Goal: Information Seeking & Learning: Learn about a topic

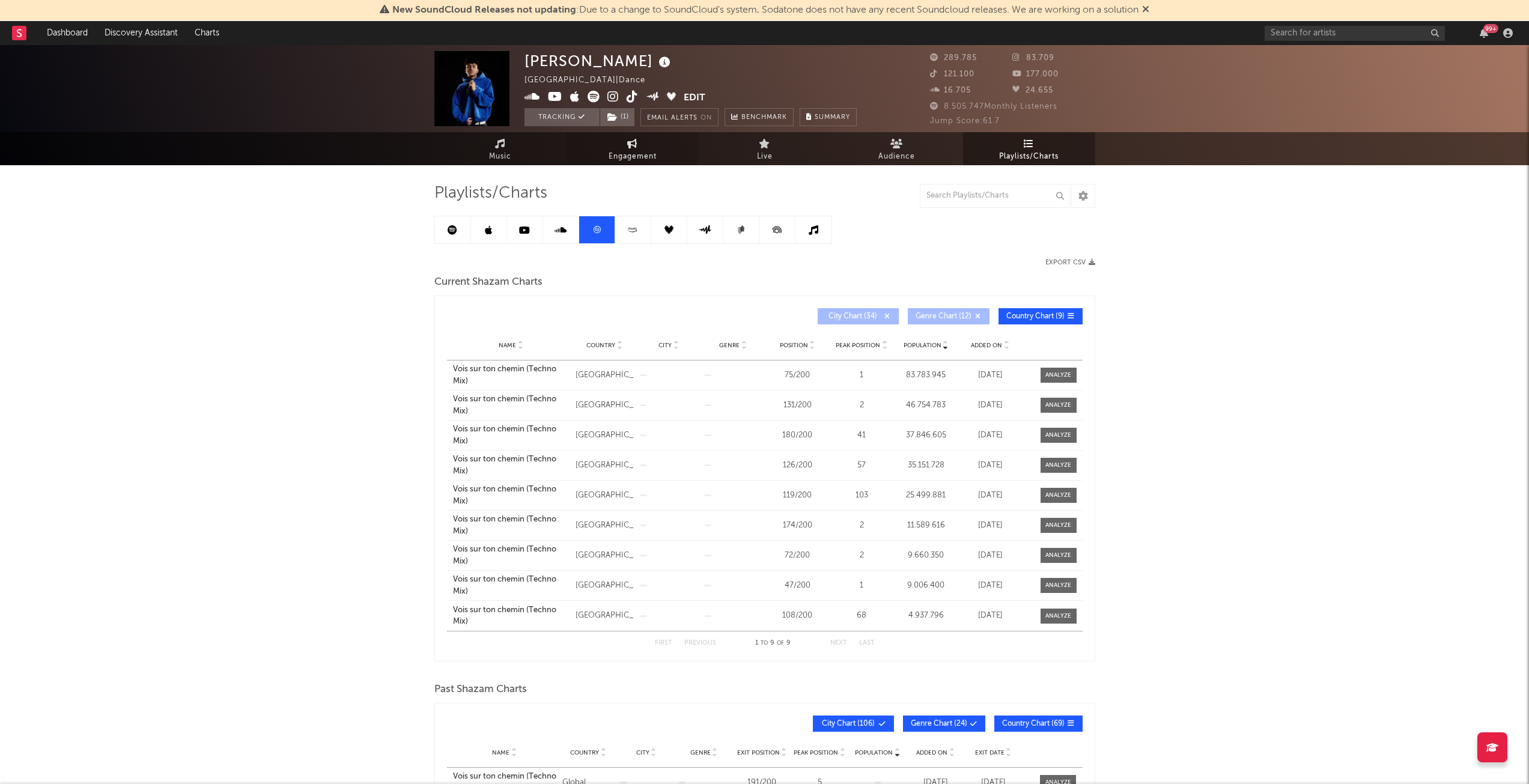
click at [636, 152] on span "Engagement" at bounding box center [633, 157] width 48 height 14
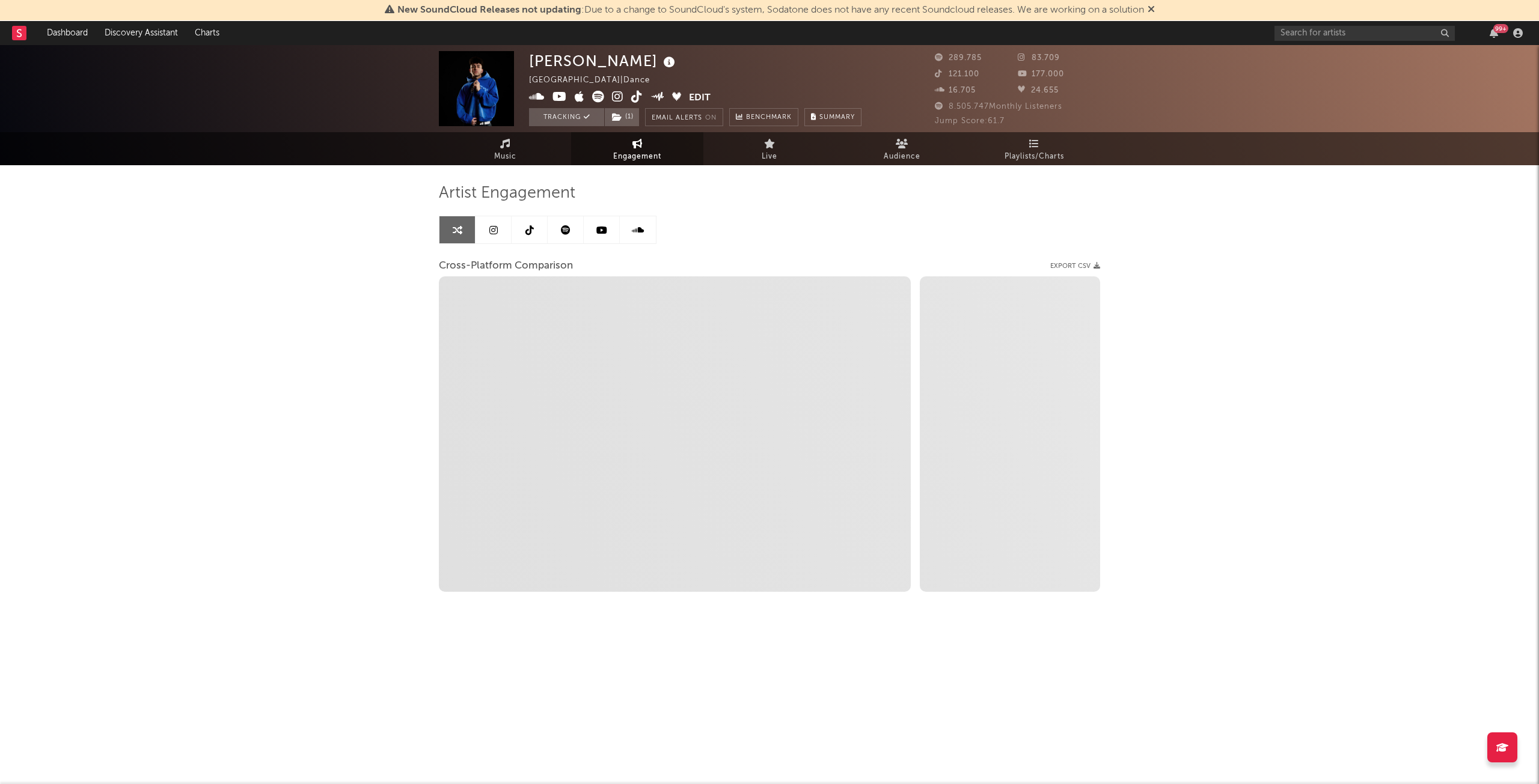
select select "1w"
click at [498, 153] on span "Music" at bounding box center [505, 157] width 22 height 14
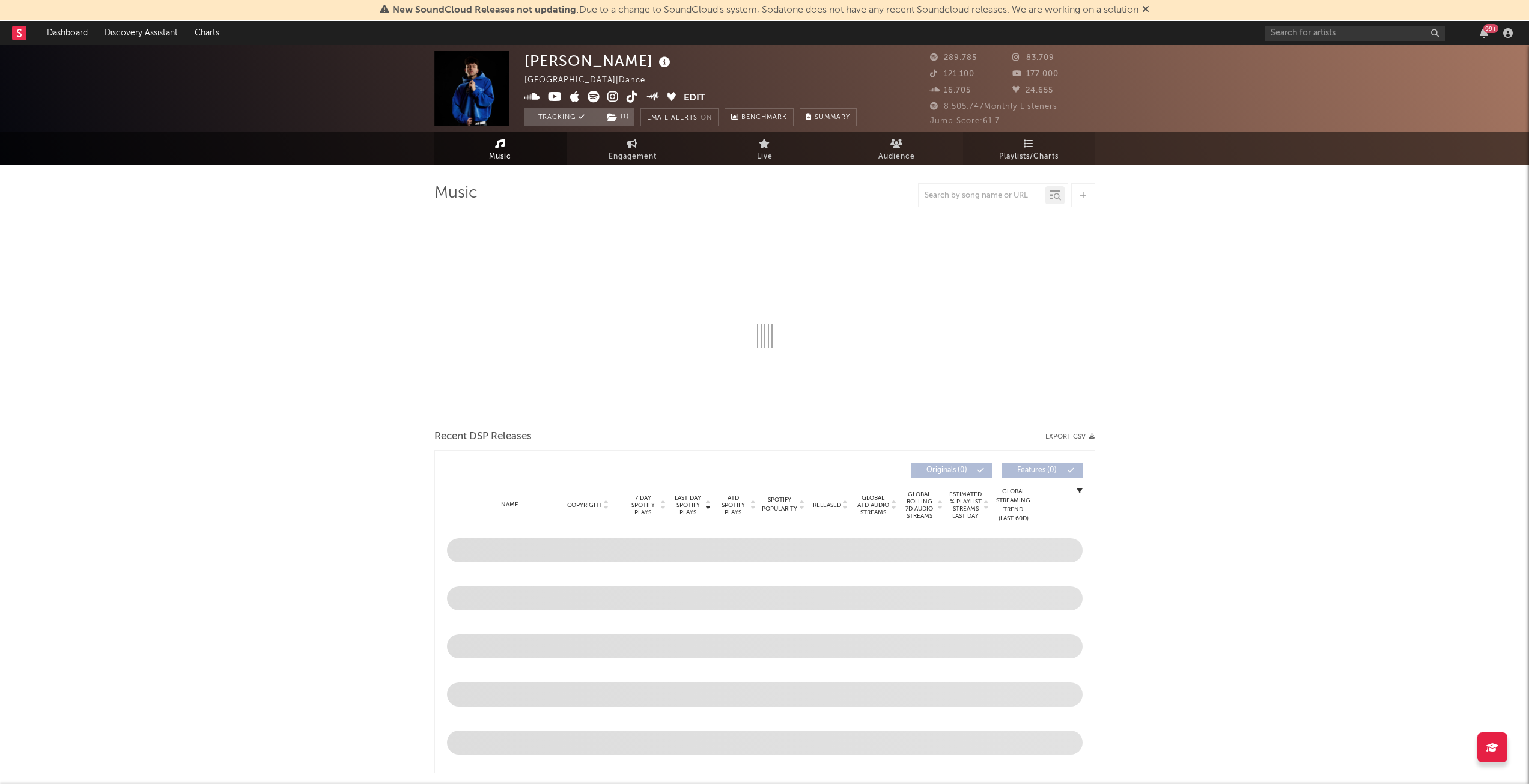
click at [1010, 147] on link "Playlists/Charts" at bounding box center [1029, 149] width 132 height 33
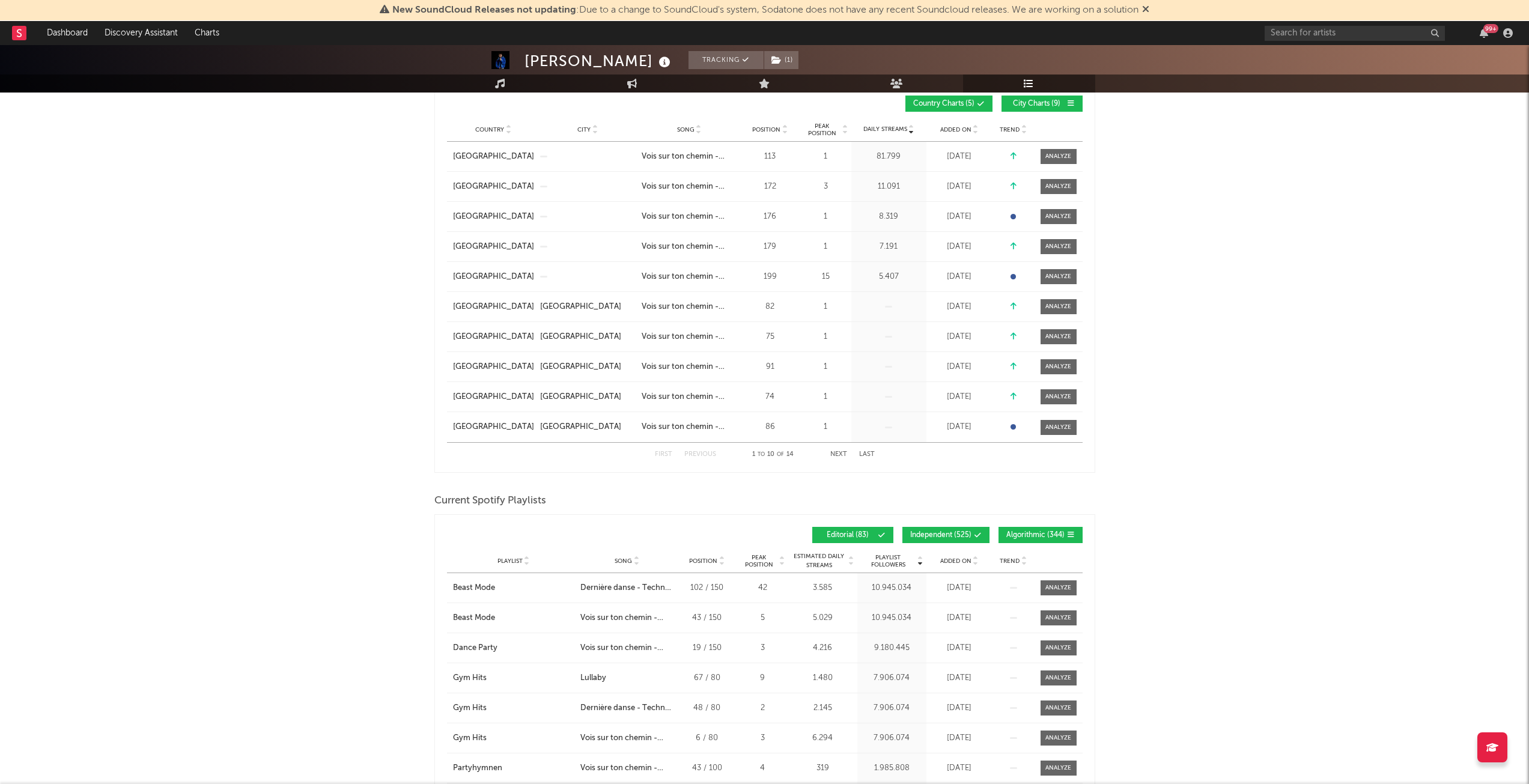
scroll to position [60, 0]
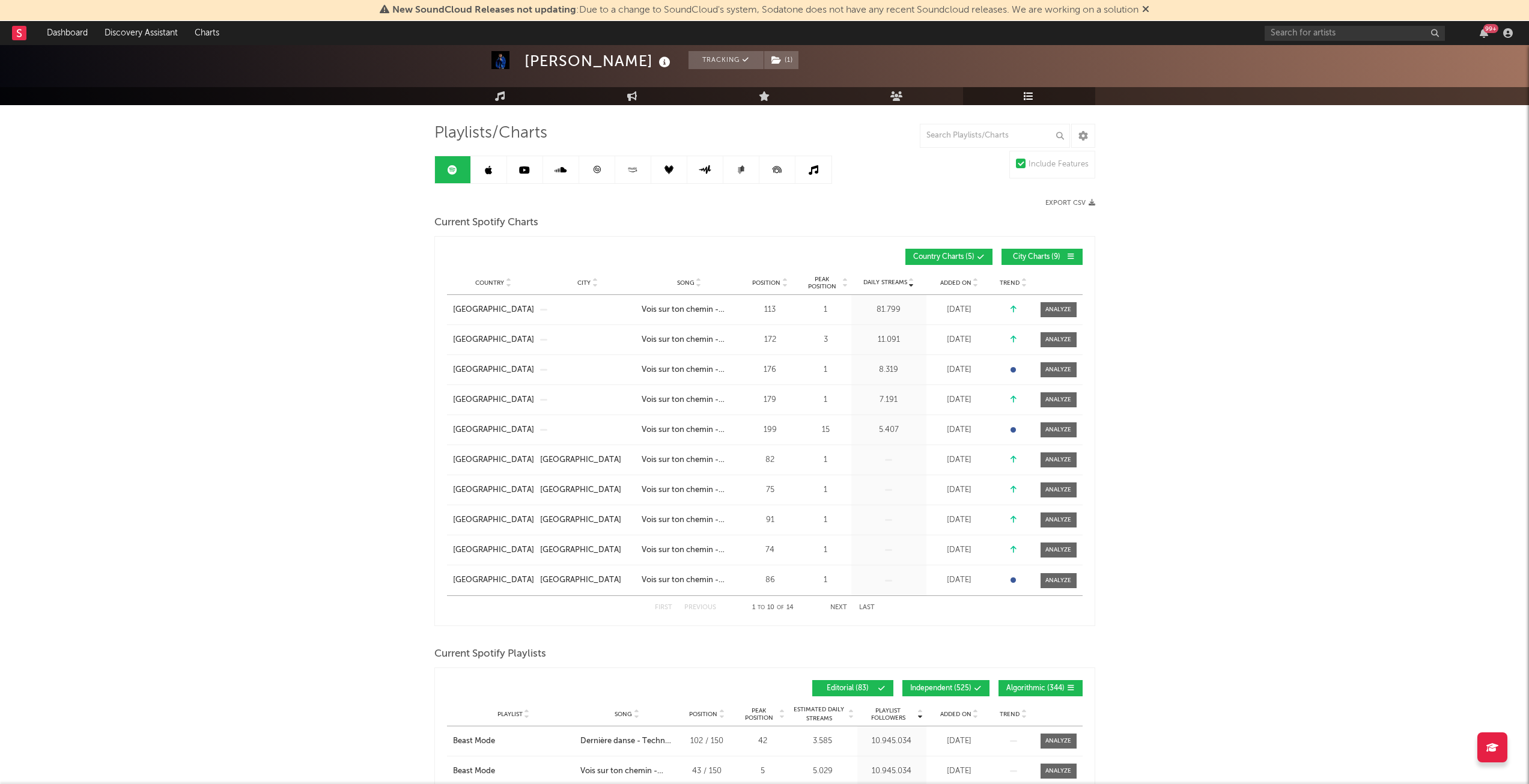
click at [1040, 257] on span "City Charts ( 9 )" at bounding box center [1037, 257] width 55 height 7
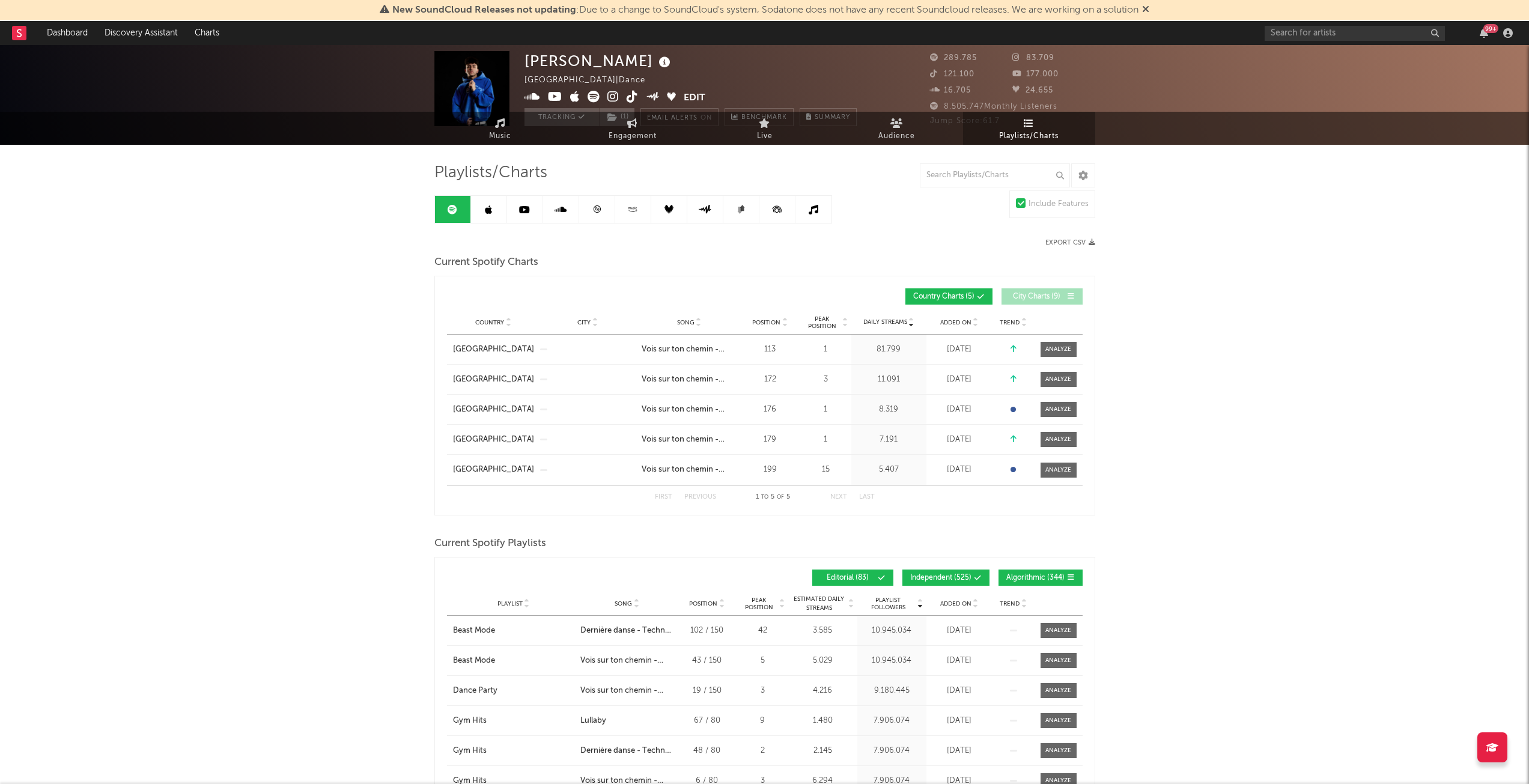
scroll to position [0, 0]
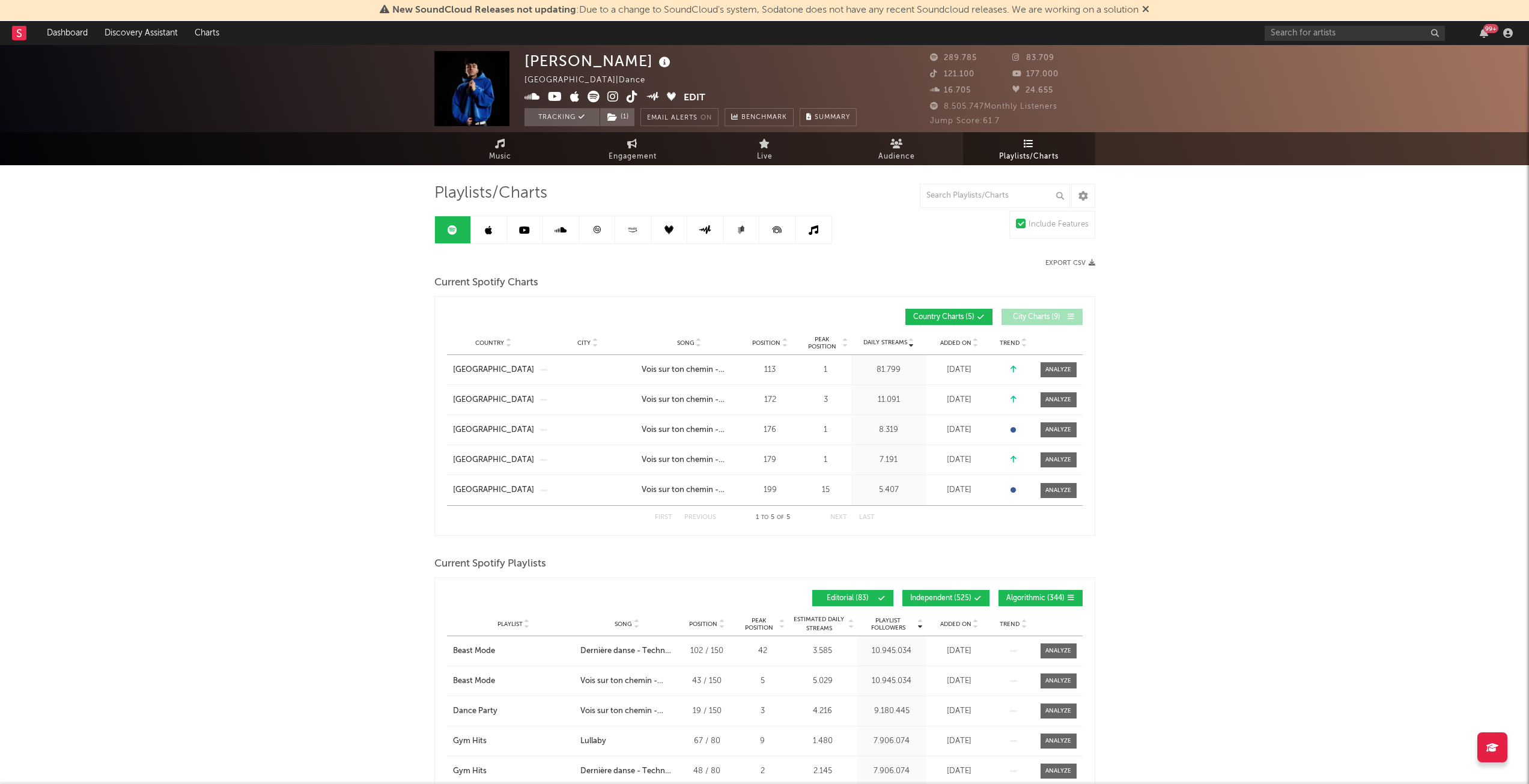
click at [501, 227] on link at bounding box center [489, 229] width 36 height 27
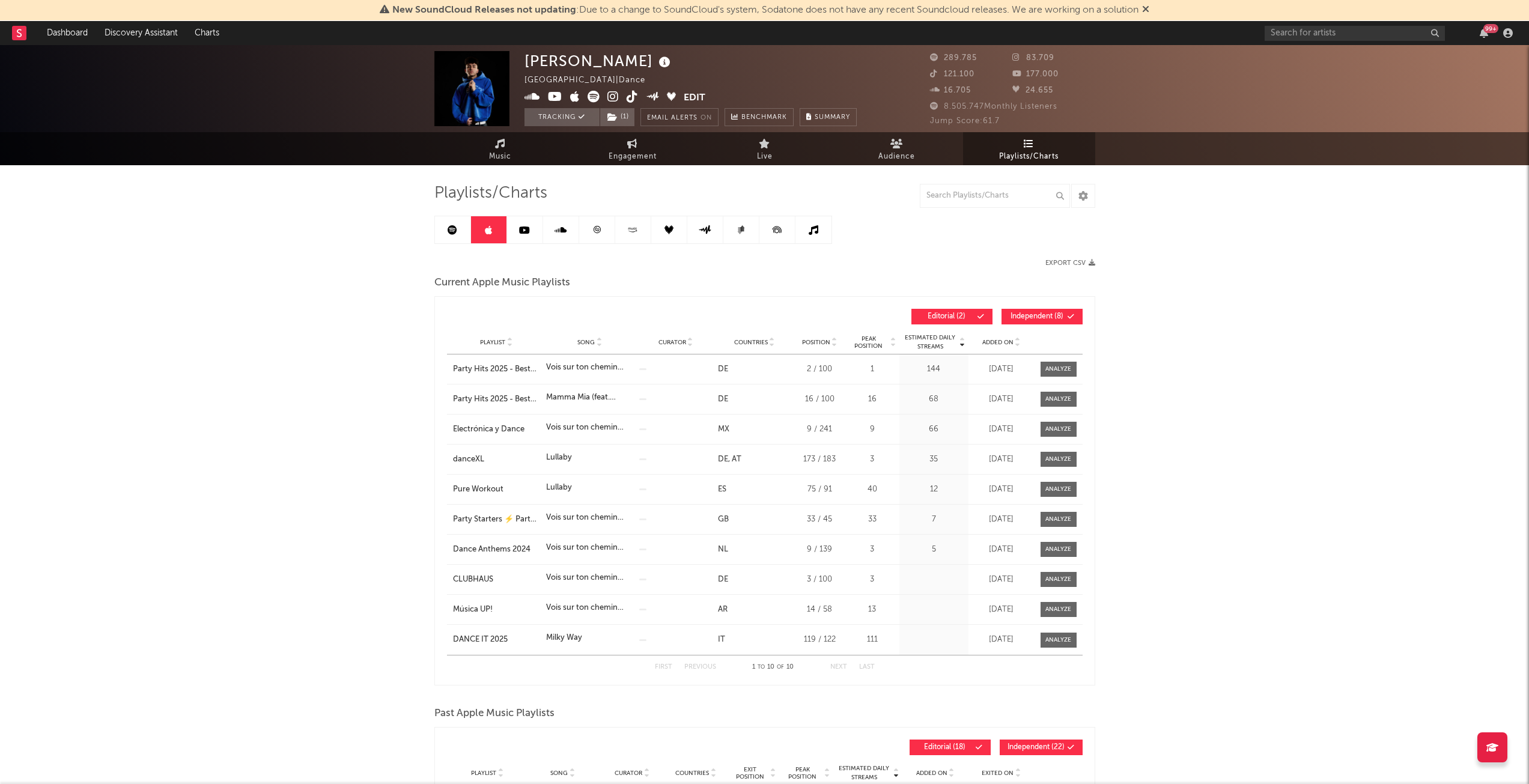
click at [519, 236] on link at bounding box center [525, 229] width 36 height 27
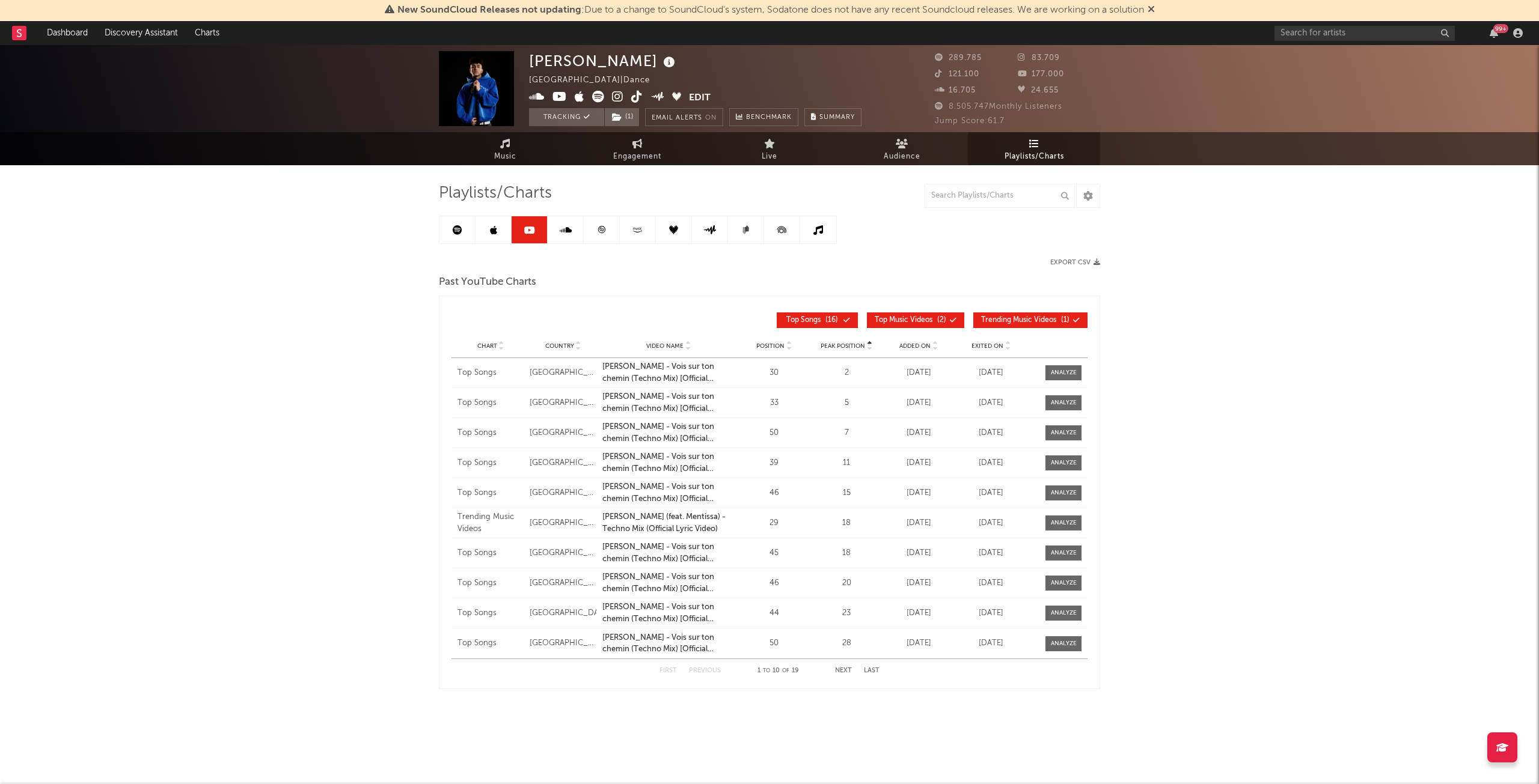
click at [575, 235] on link at bounding box center [565, 229] width 36 height 27
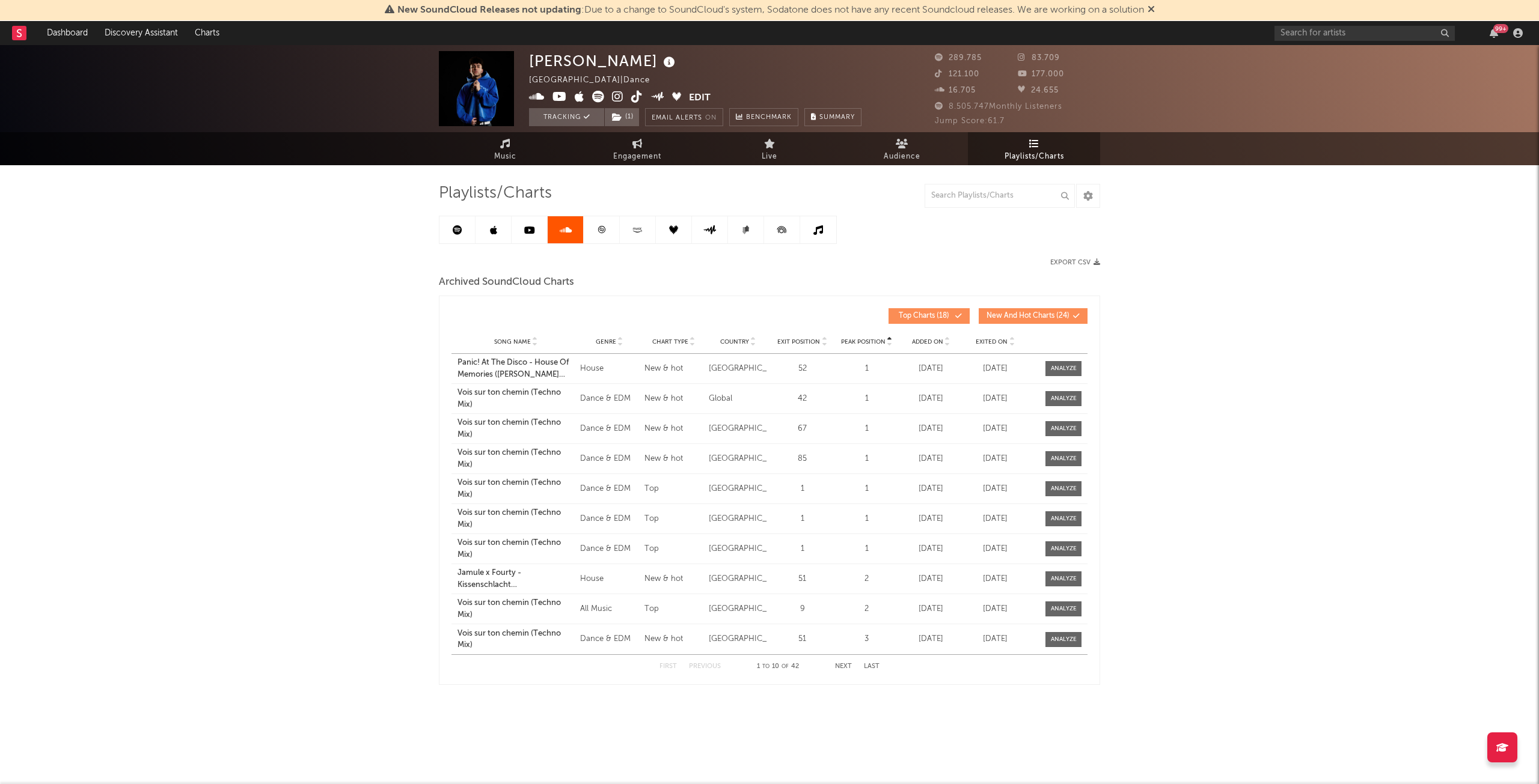
click at [460, 235] on icon at bounding box center [457, 230] width 10 height 10
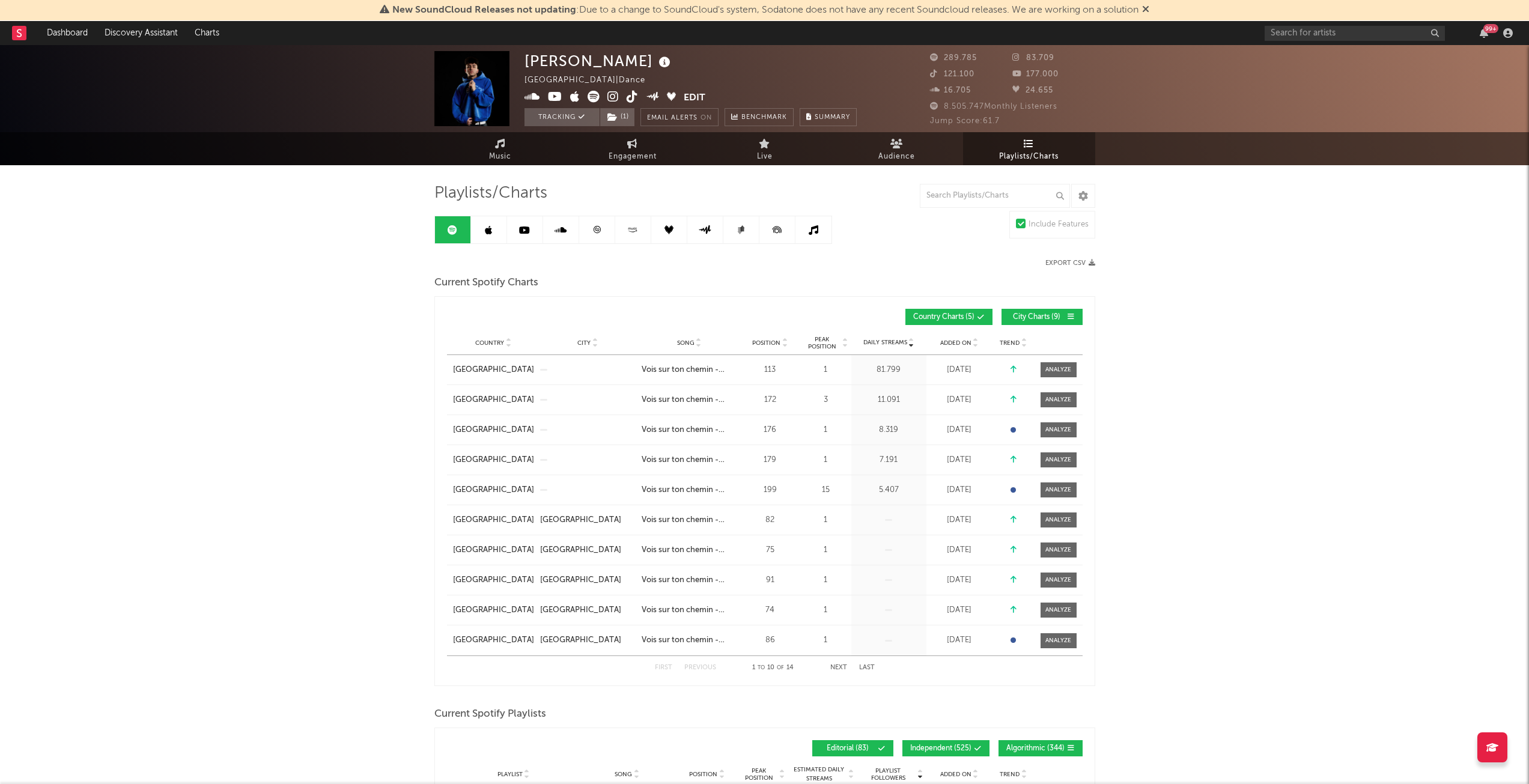
click at [595, 231] on icon at bounding box center [597, 230] width 9 height 9
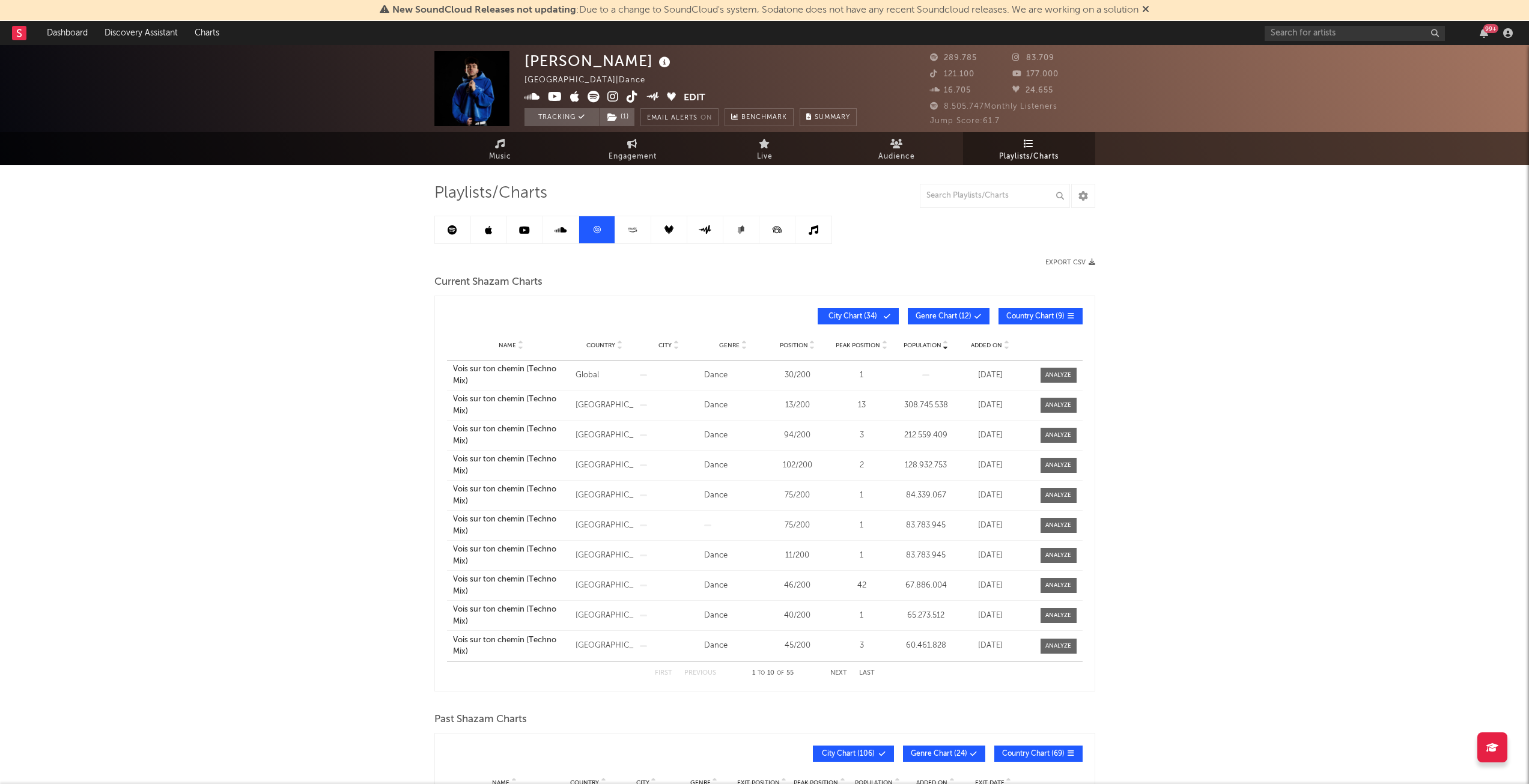
click at [874, 313] on span "City Chart ( 34 )" at bounding box center [853, 316] width 55 height 7
click at [635, 233] on icon at bounding box center [633, 230] width 14 height 9
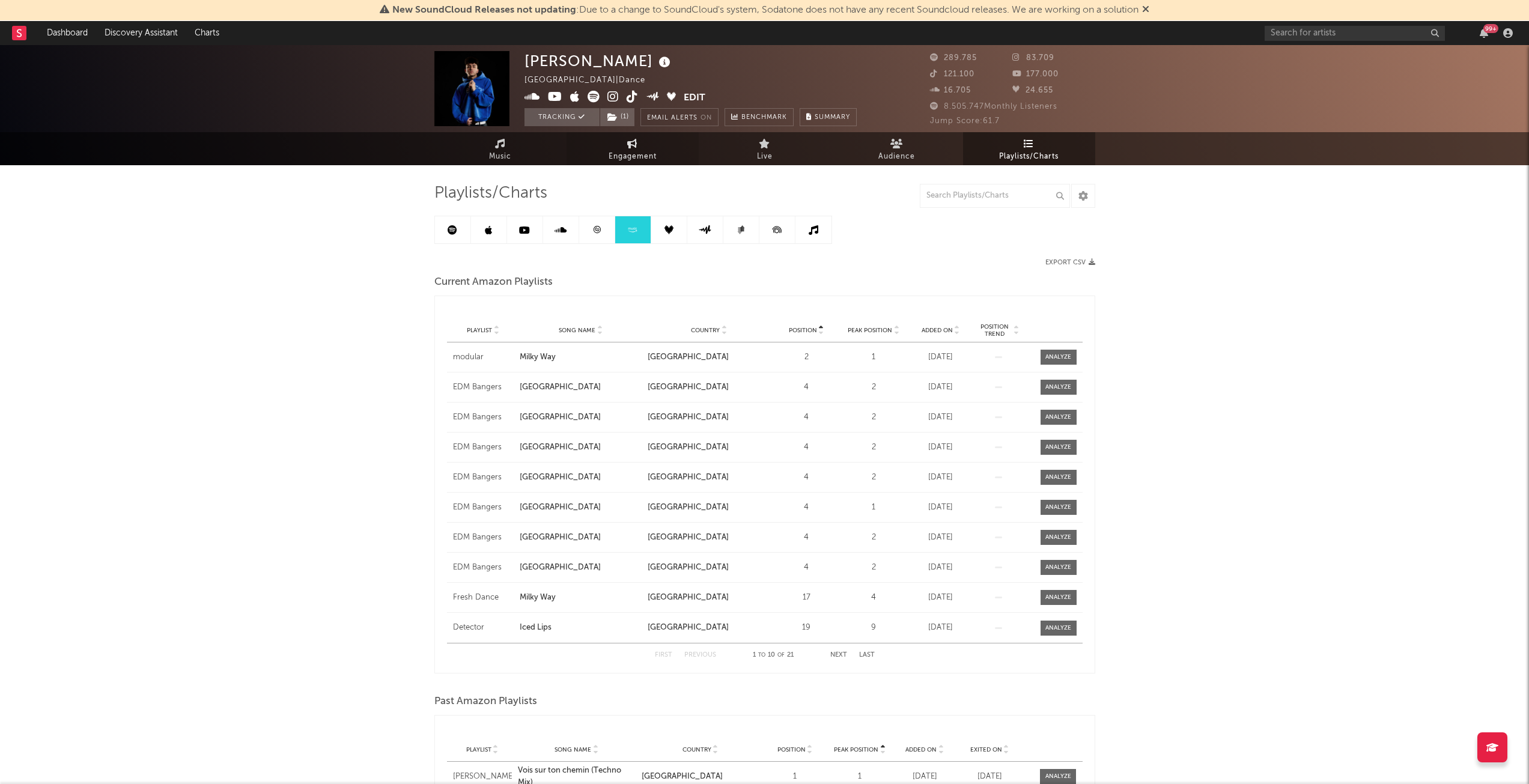
click at [615, 162] on span "Engagement" at bounding box center [633, 157] width 48 height 14
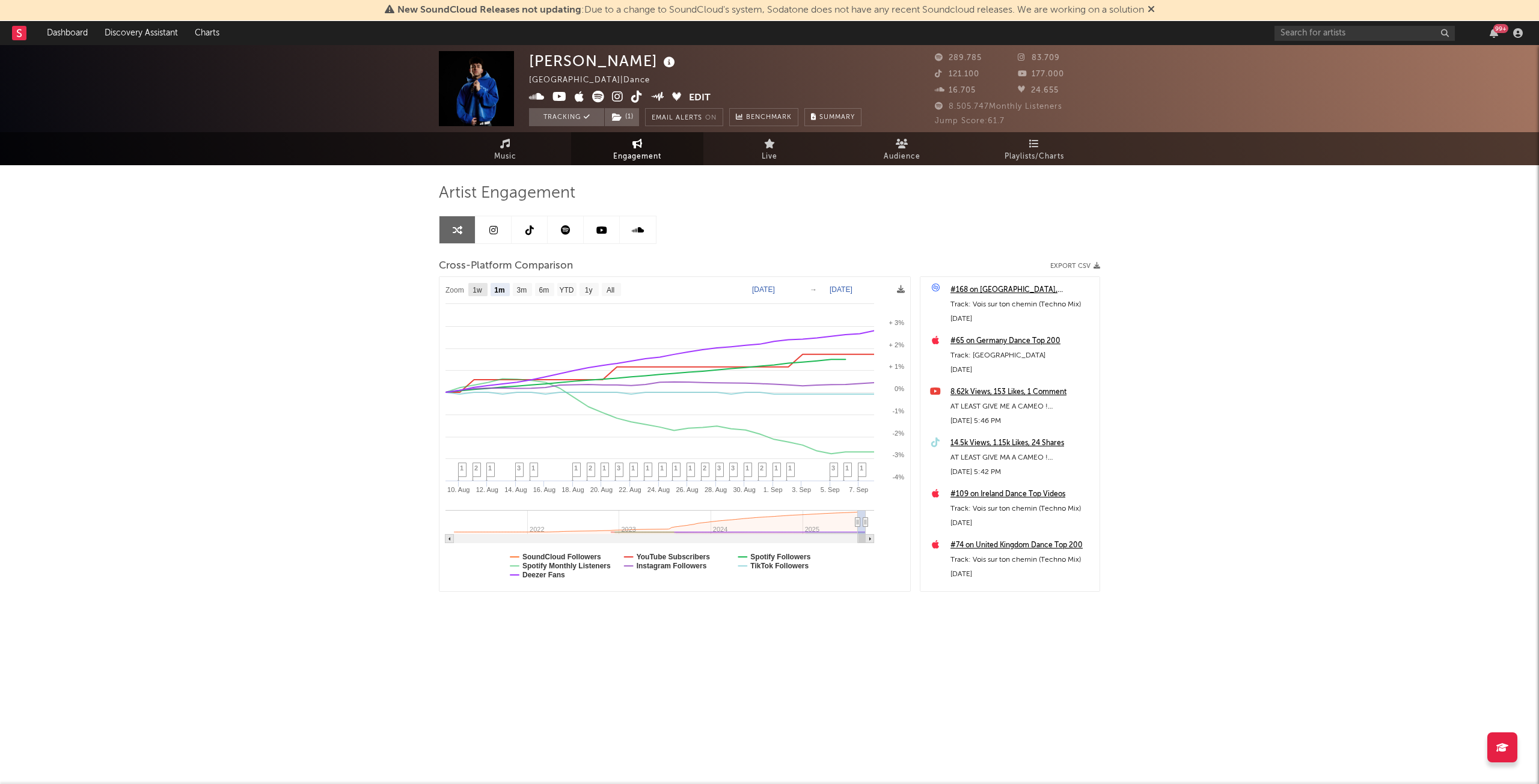
click at [479, 289] on text "1w" at bounding box center [477, 290] width 10 height 8
select select "1w"
type input "[DATE]"
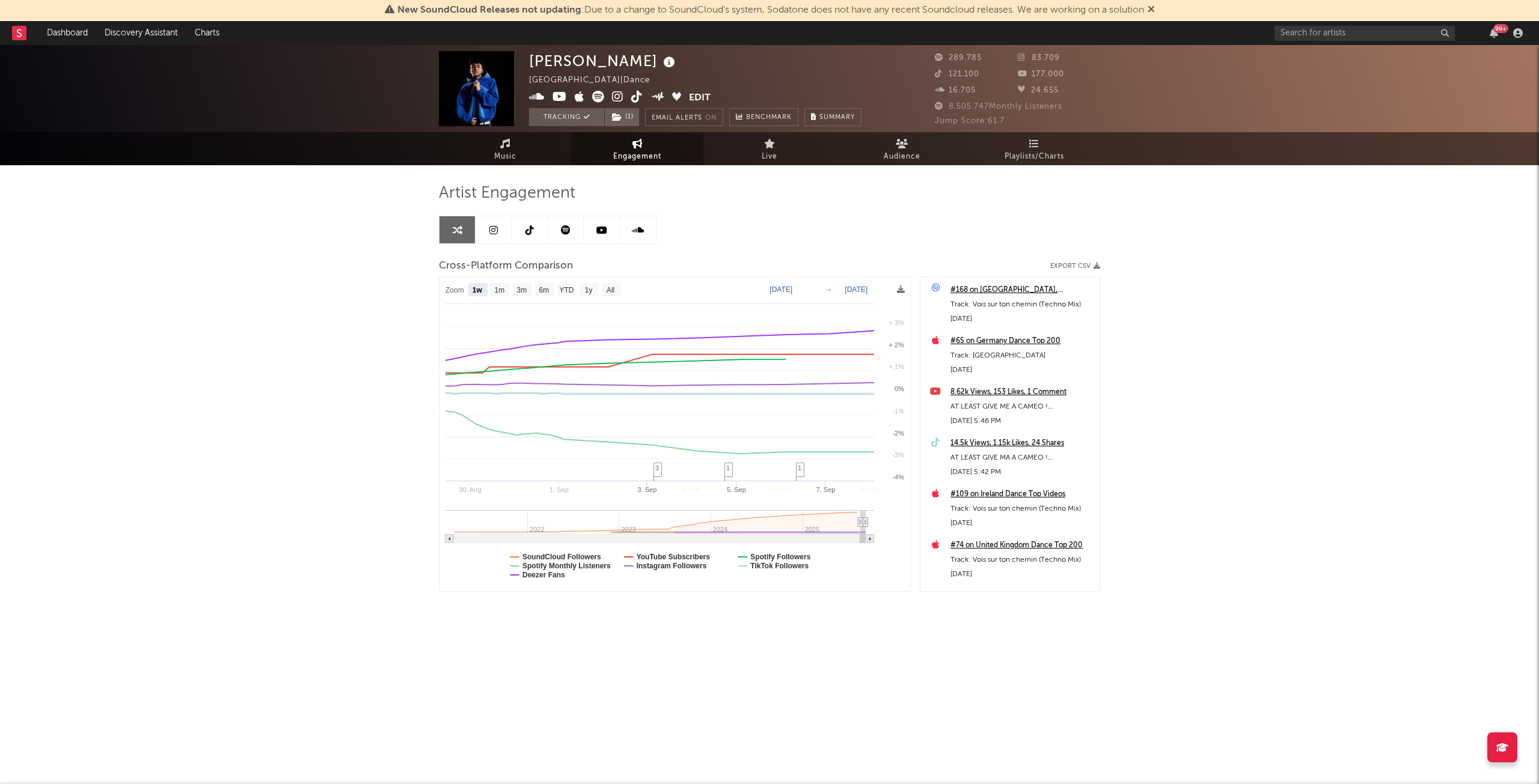
select select "1w"
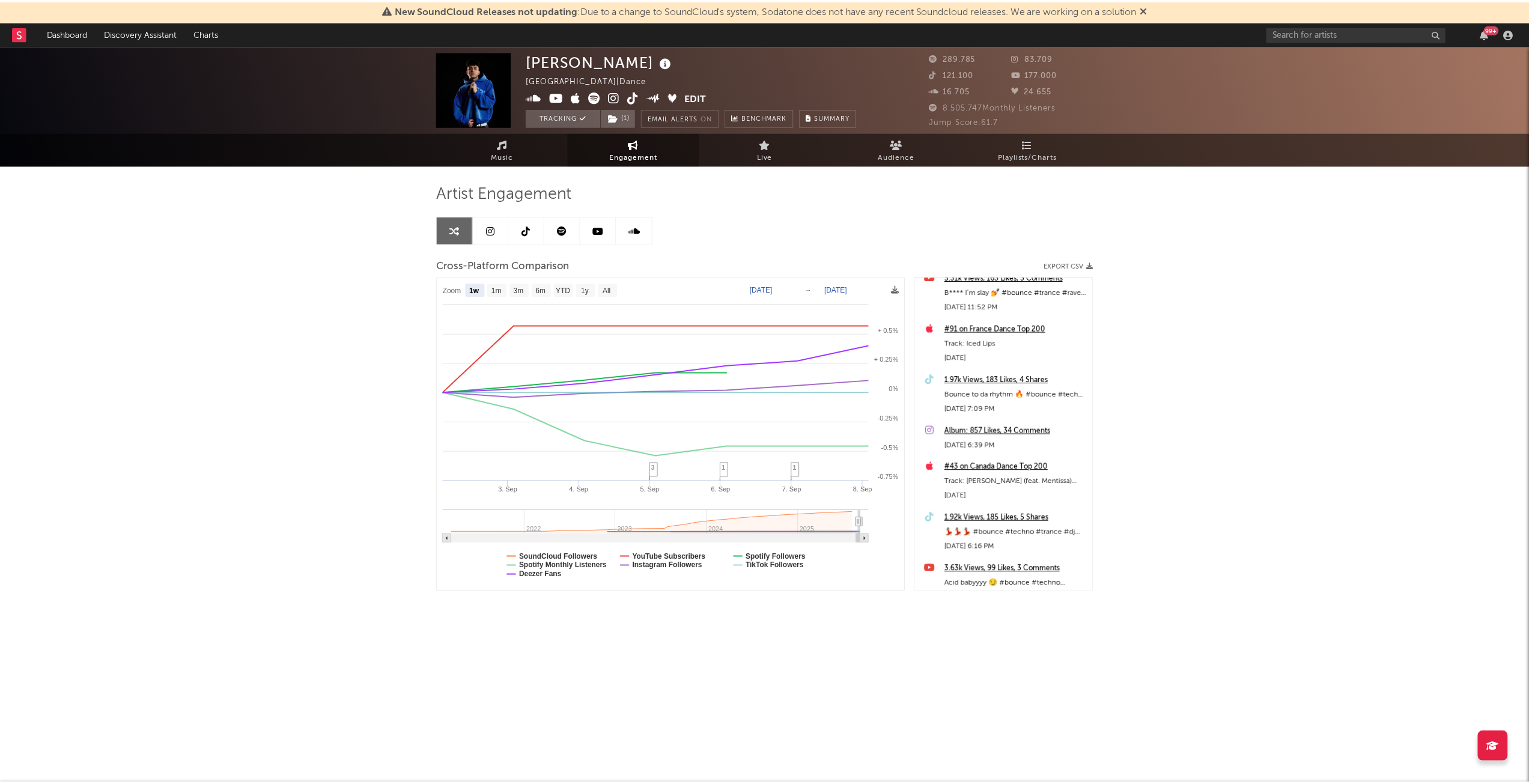
scroll to position [721, 0]
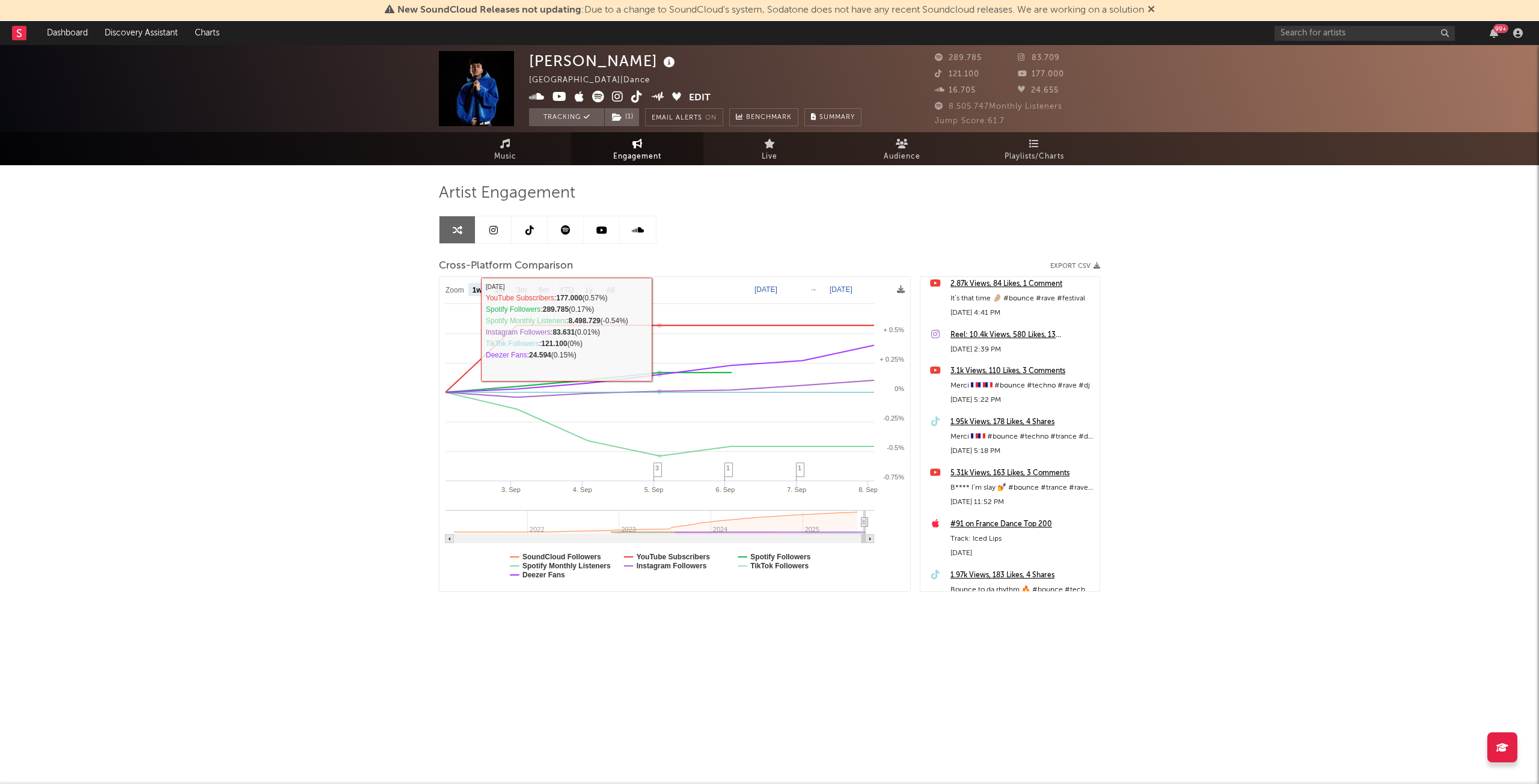
click at [503, 229] on link at bounding box center [493, 229] width 36 height 27
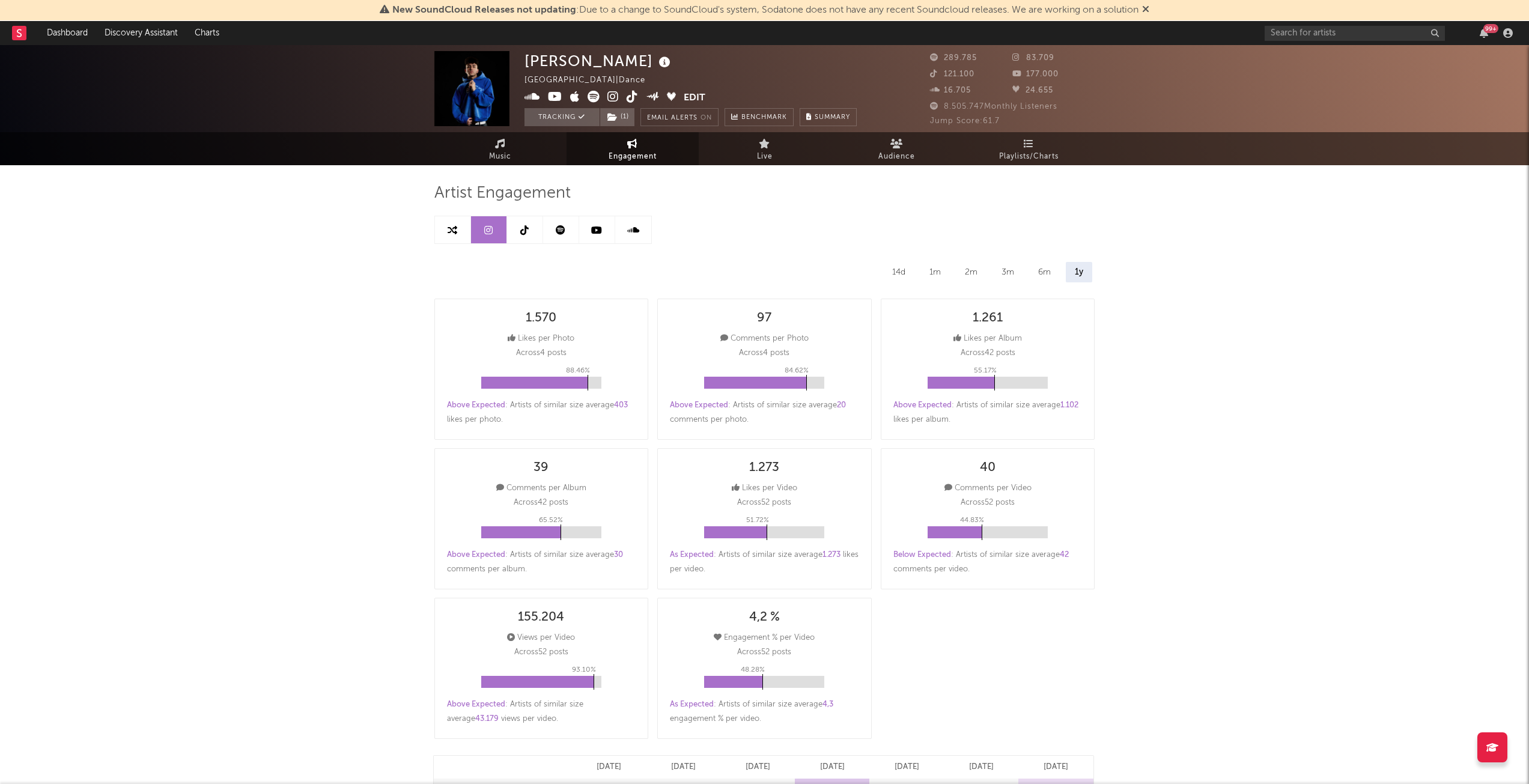
click at [517, 231] on link at bounding box center [525, 229] width 36 height 27
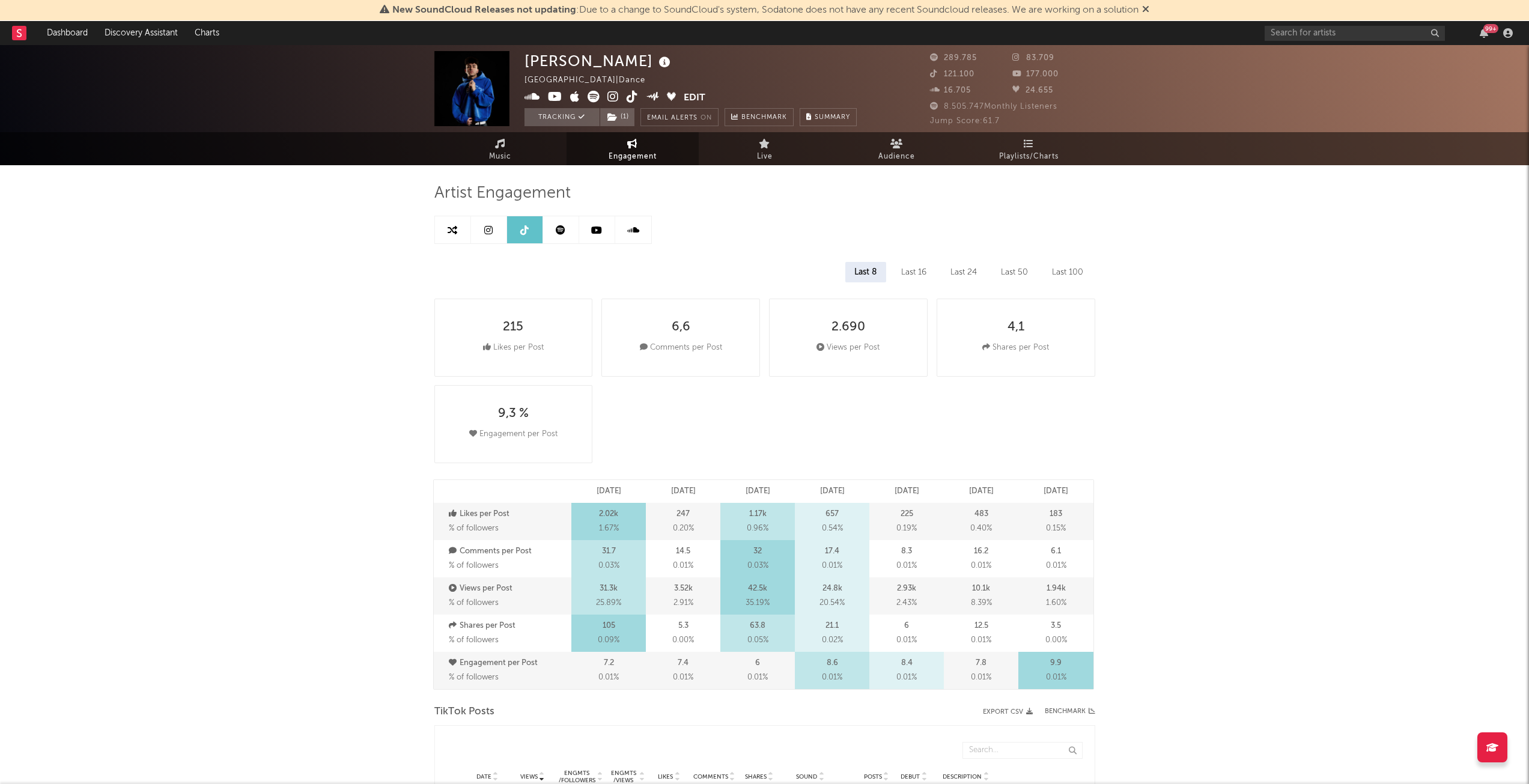
select select "6m"
click at [498, 142] on icon at bounding box center [501, 143] width 10 height 10
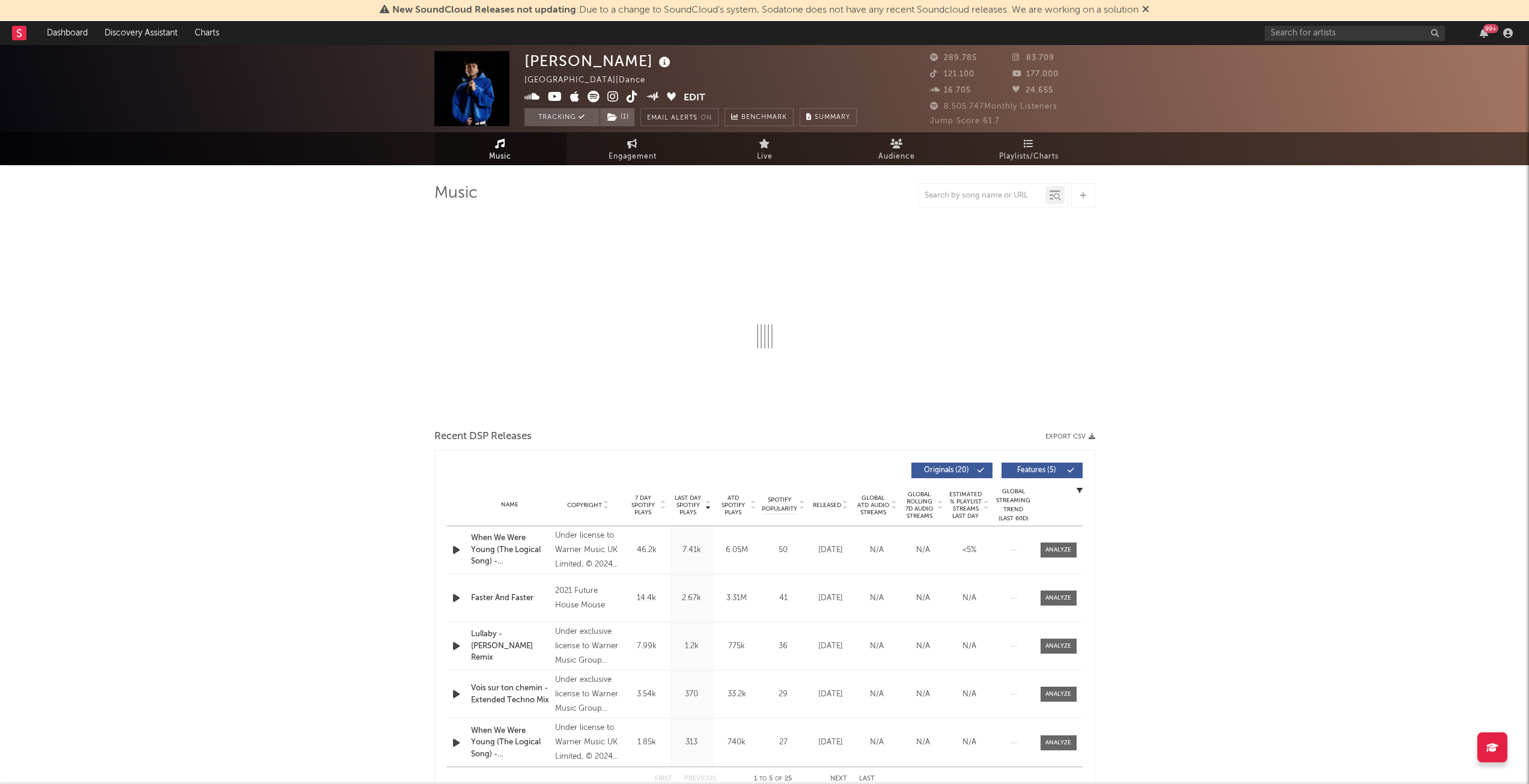
select select "6m"
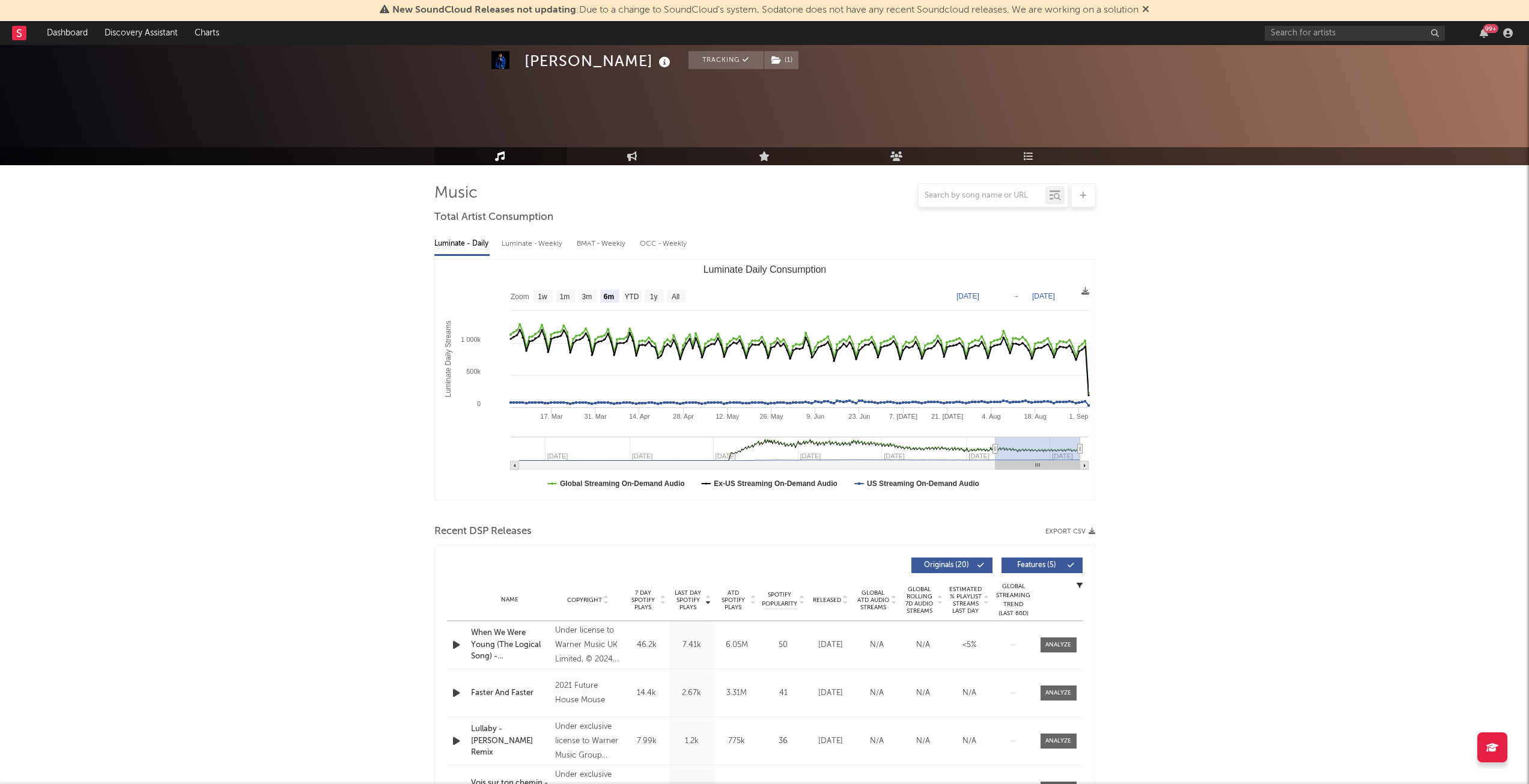
scroll to position [481, 0]
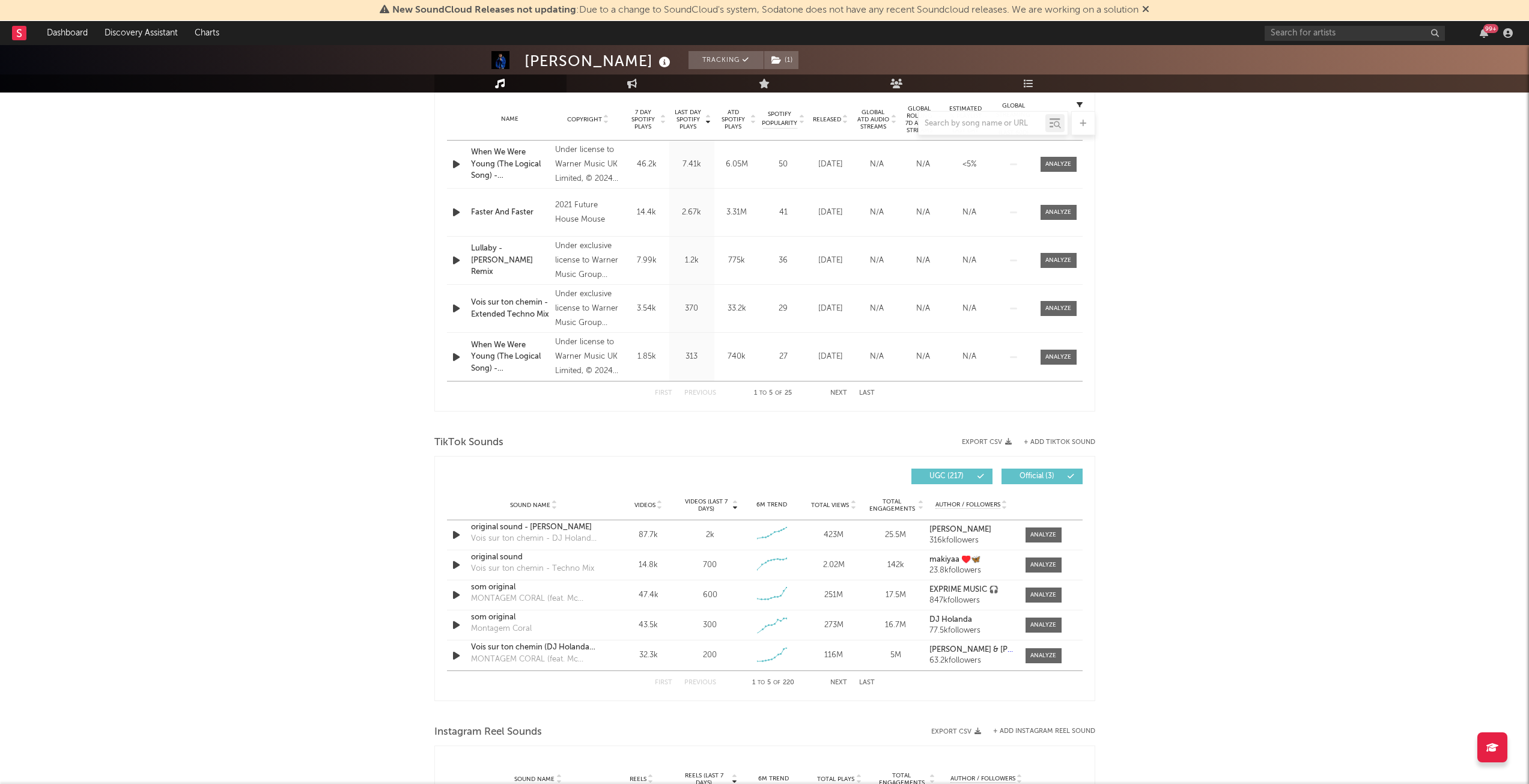
click at [712, 507] on span "Videos (last 7 days)" at bounding box center [706, 505] width 49 height 14
click at [1042, 538] on div at bounding box center [1043, 535] width 26 height 9
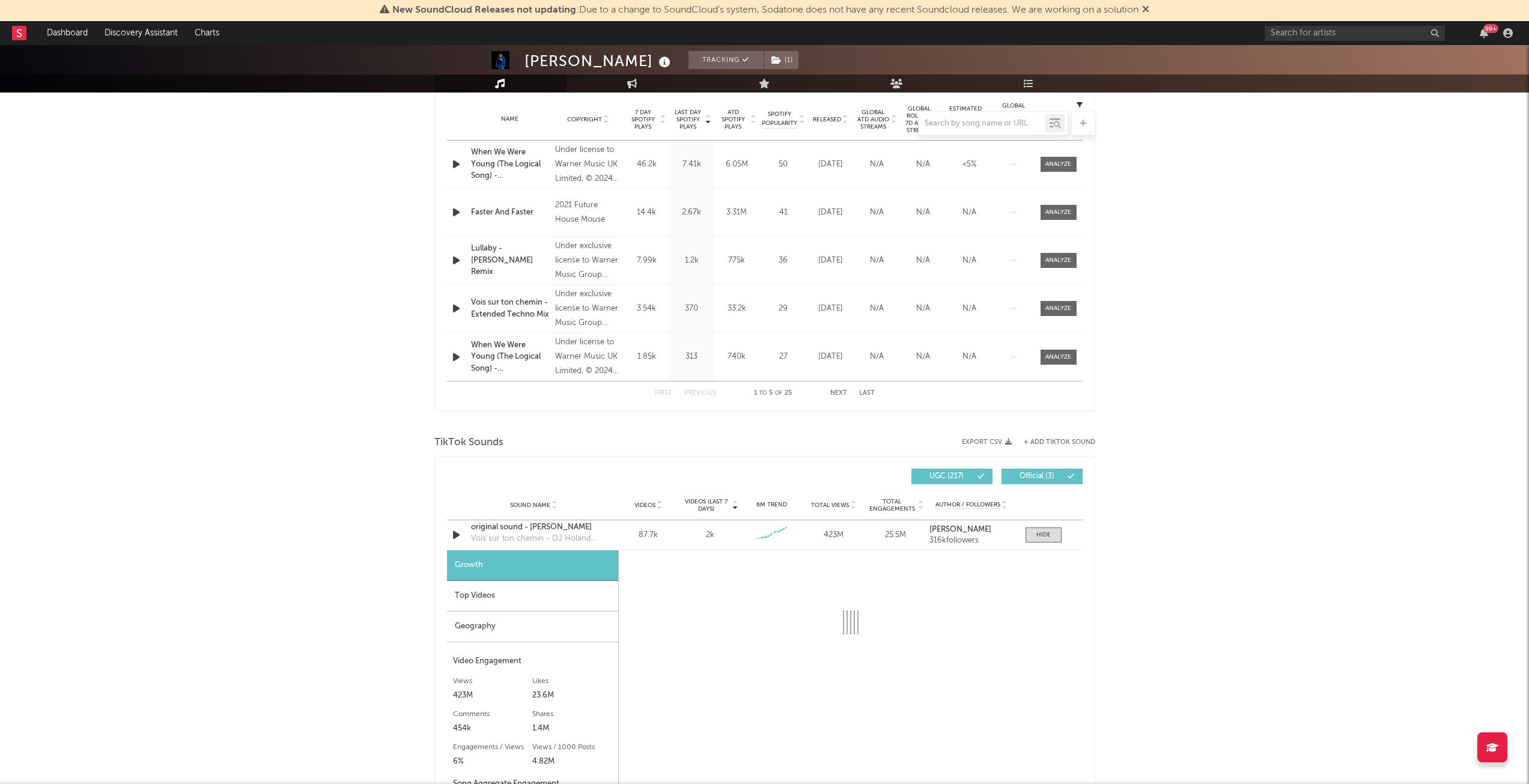
click at [519, 602] on div "Top Videos" at bounding box center [532, 596] width 171 height 31
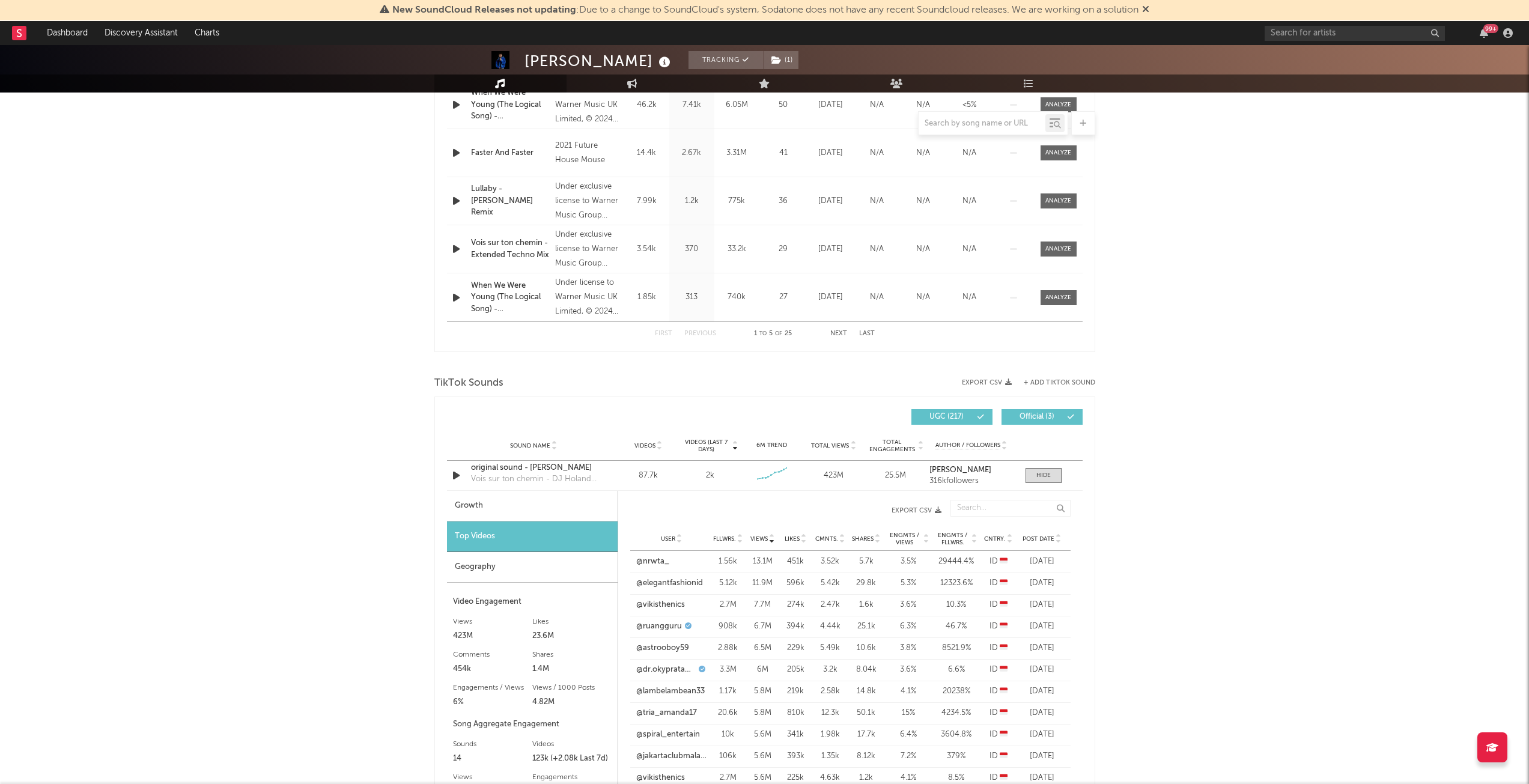
scroll to position [541, 0]
click at [666, 560] on link "@nrwta_" at bounding box center [652, 561] width 33 height 12
click at [656, 603] on link "@vikisthenics" at bounding box center [660, 604] width 49 height 12
drag, startPoint x: 330, startPoint y: 482, endPoint x: 356, endPoint y: 471, distance: 28.2
click at [330, 482] on div "[PERSON_NAME] Tracking ( 1 ) [GEOGRAPHIC_DATA] | Dance Edit Tracking ( 1 ) Emai…" at bounding box center [764, 577] width 1529 height 2146
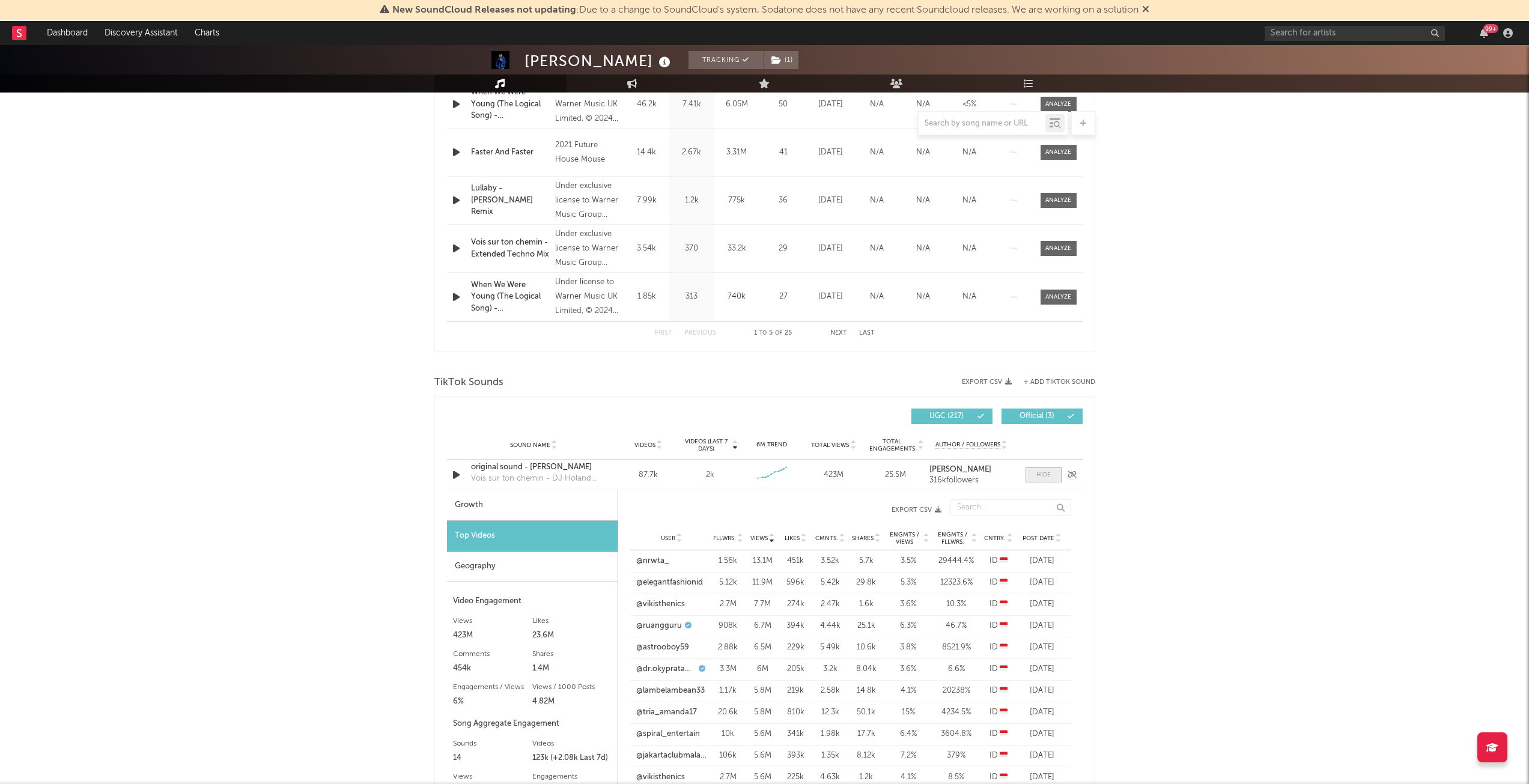
click at [1033, 474] on span at bounding box center [1043, 474] width 36 height 15
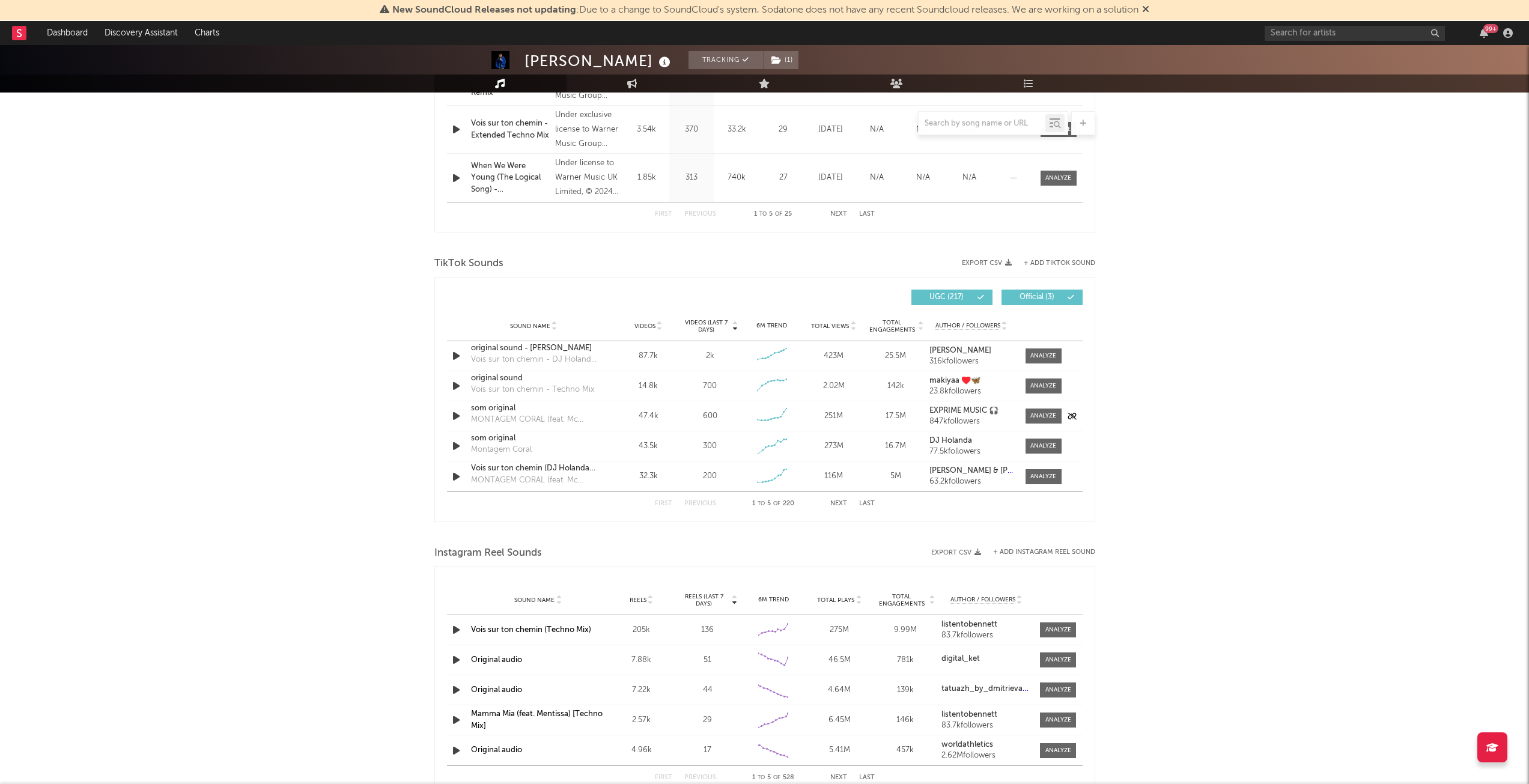
scroll to position [661, 0]
click at [700, 596] on span "Reels (last 7 days)" at bounding box center [704, 599] width 53 height 14
click at [837, 498] on div "First Previous 1 to 5 of 220 Next Last" at bounding box center [764, 502] width 220 height 23
click at [837, 502] on button "Next" at bounding box center [839, 502] width 17 height 7
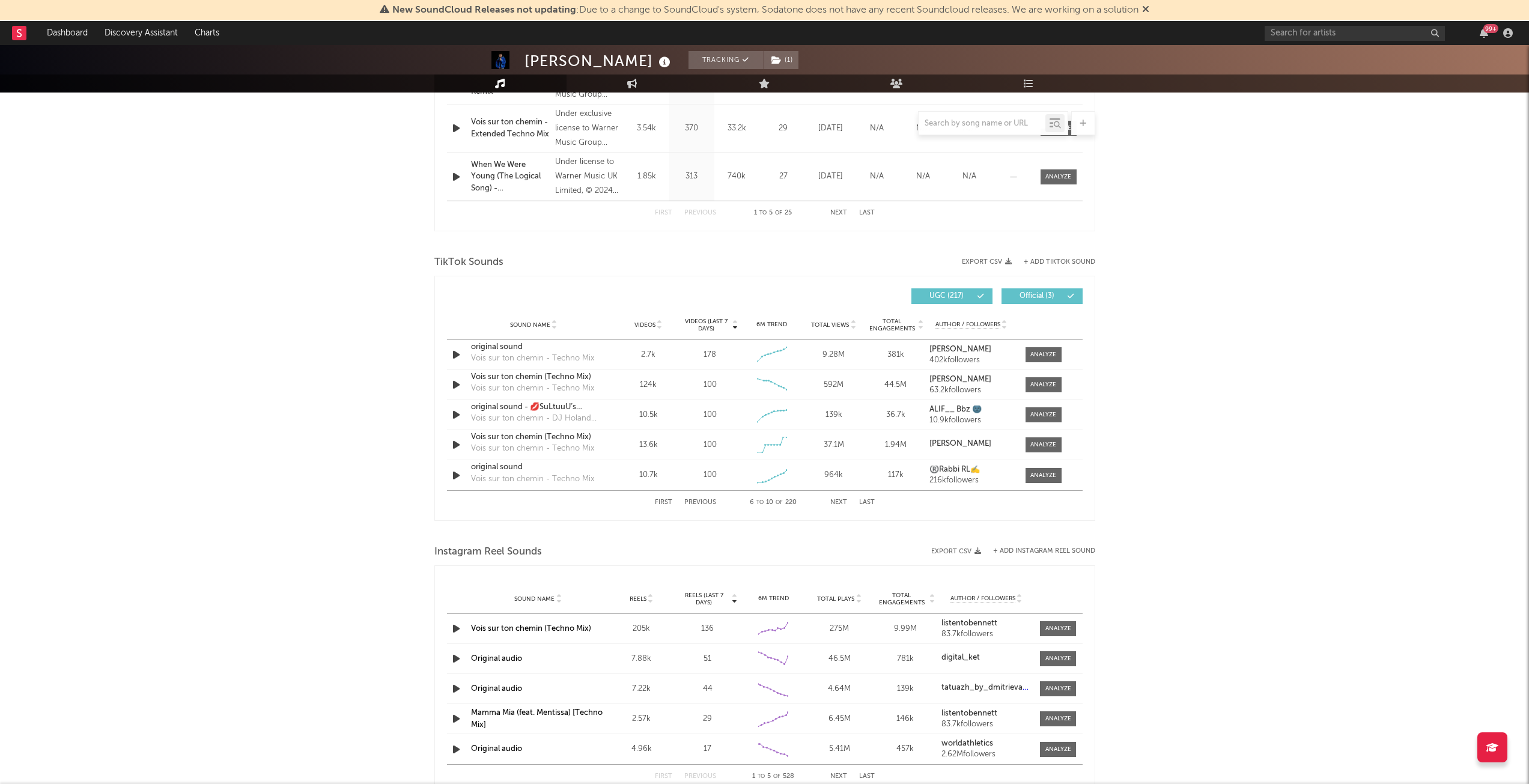
click at [714, 322] on span "Videos (last 7 days)" at bounding box center [706, 325] width 49 height 14
click at [836, 501] on button "Next" at bounding box center [839, 502] width 17 height 7
